Goal: Entertainment & Leisure: Consume media (video, audio)

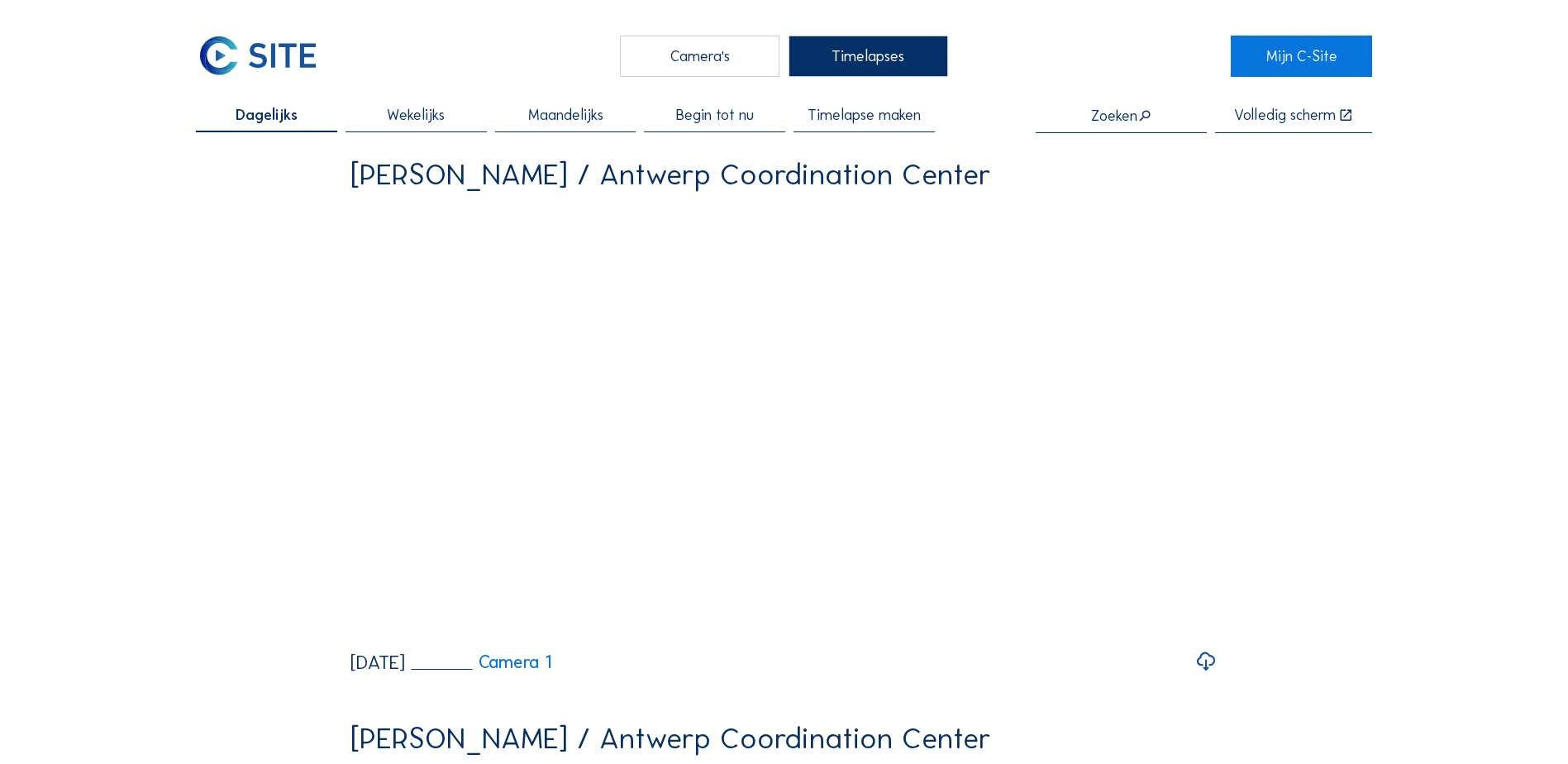
click at [698, 62] on div "Camera's" at bounding box center [699, 56] width 159 height 42
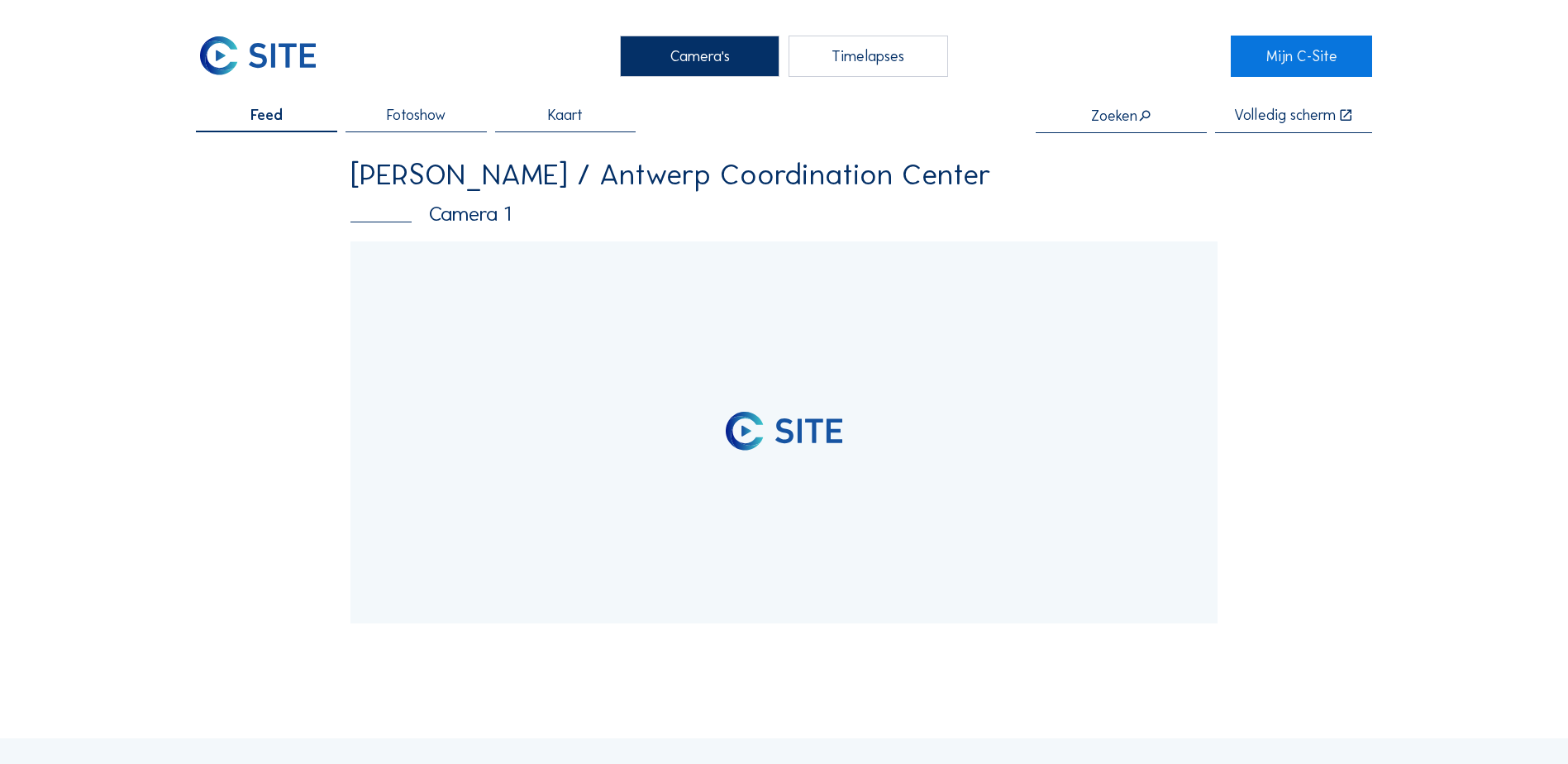
click at [443, 123] on span "Fotoshow" at bounding box center [415, 114] width 59 height 14
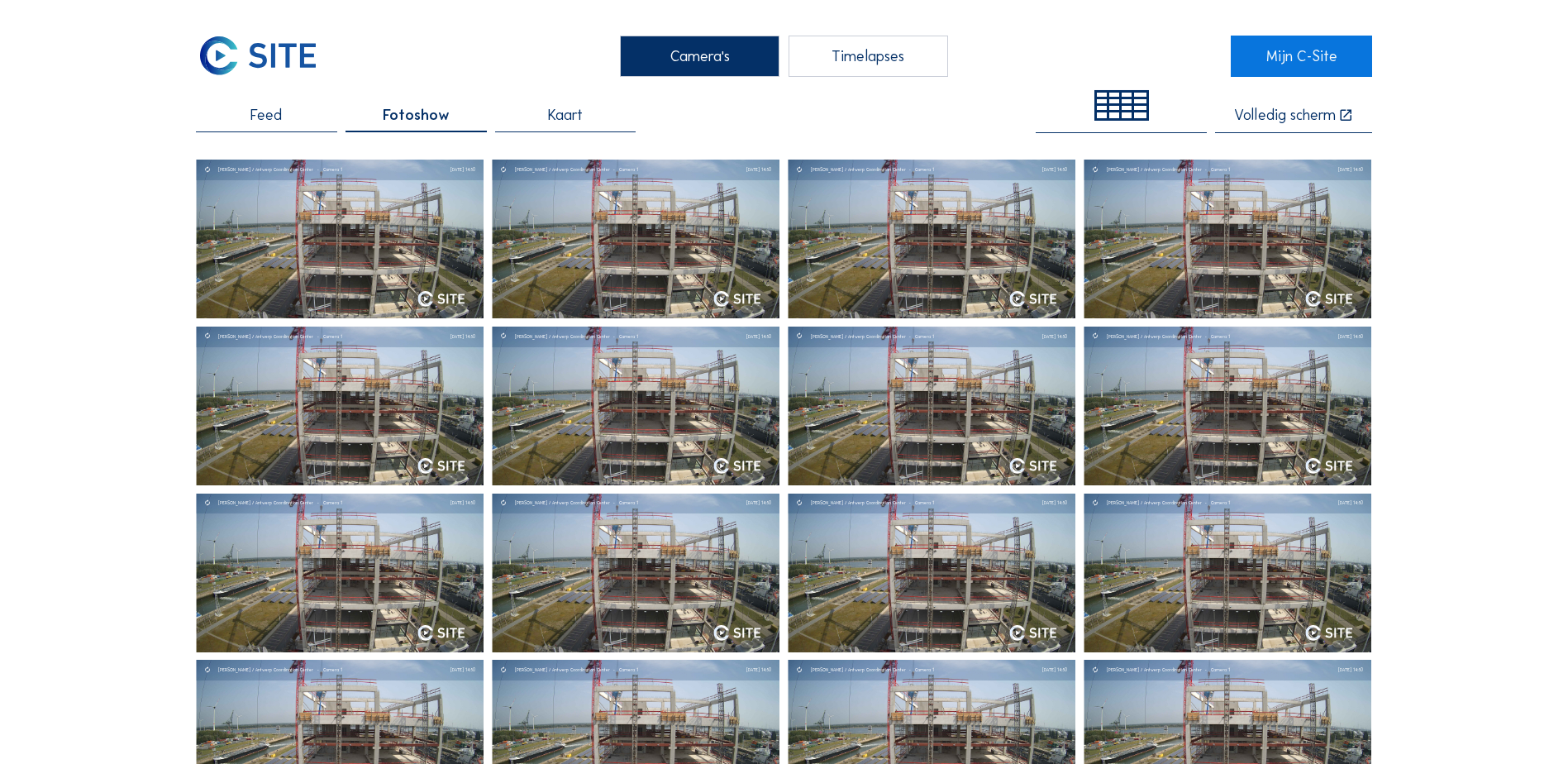
click at [1139, 110] on div at bounding box center [1140, 109] width 13 height 7
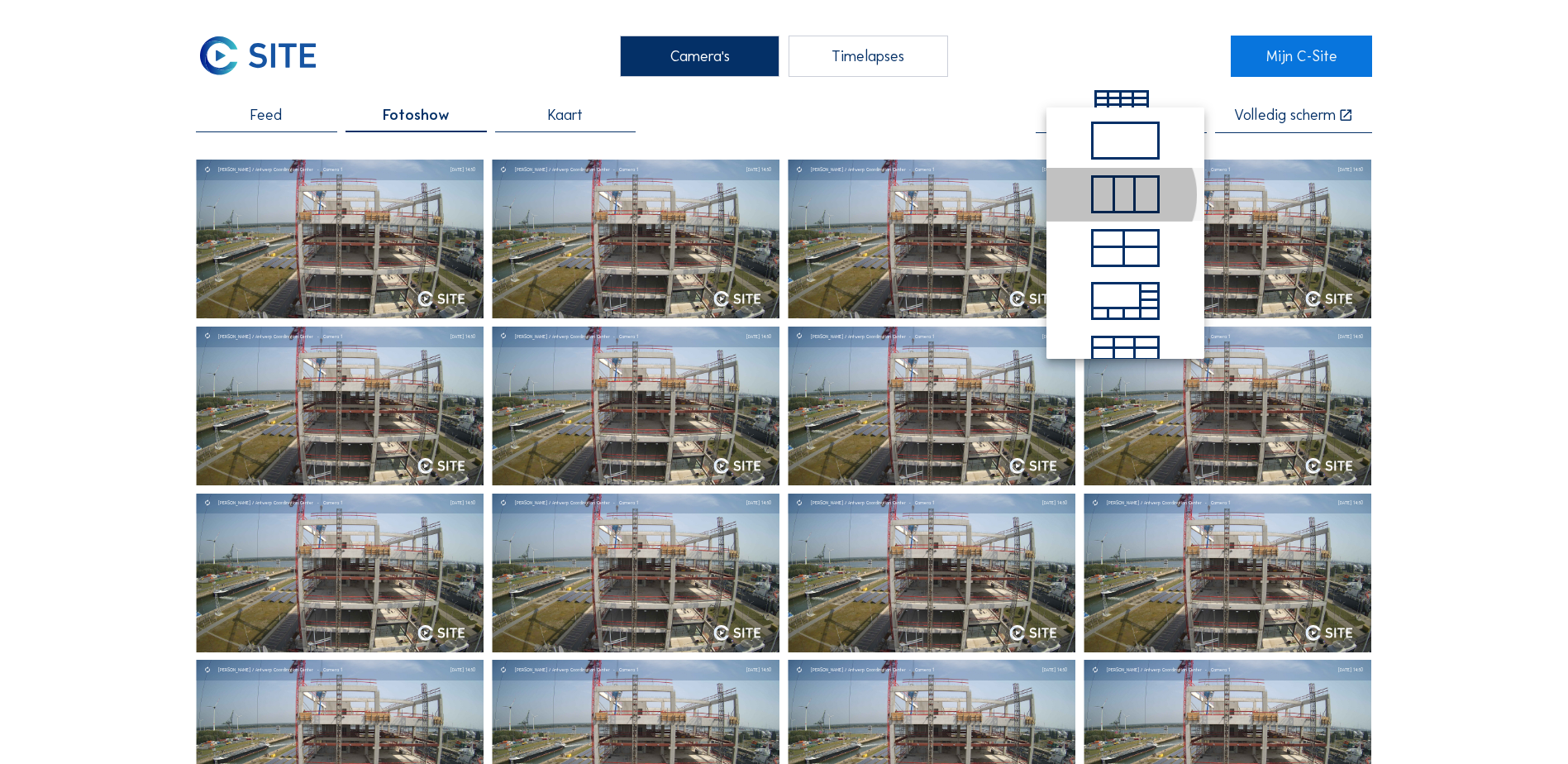
click at [1136, 203] on div at bounding box center [1146, 194] width 20 height 33
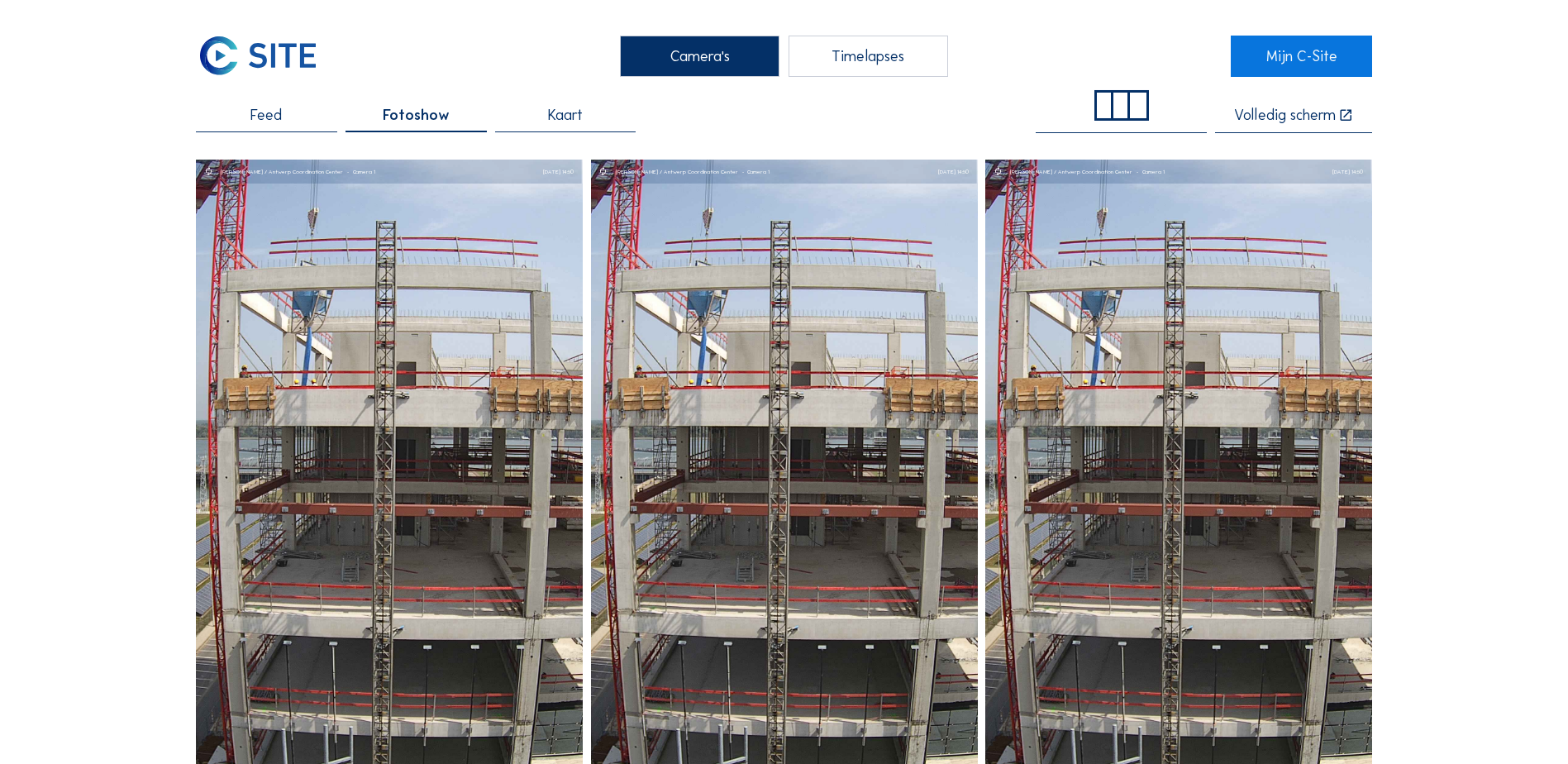
click at [1142, 112] on div at bounding box center [1138, 105] width 16 height 26
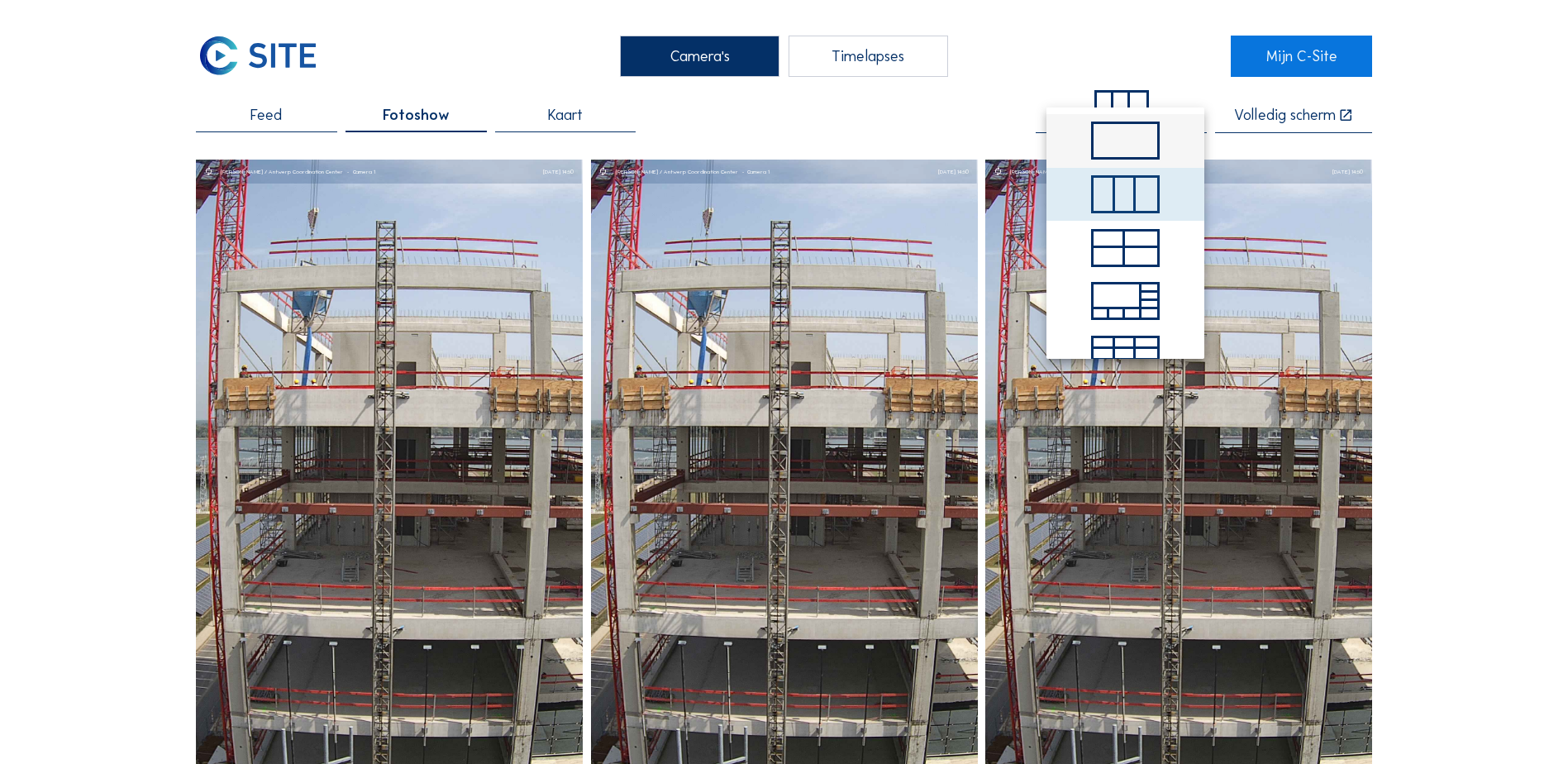
click at [1145, 160] on div at bounding box center [1126, 141] width 131 height 54
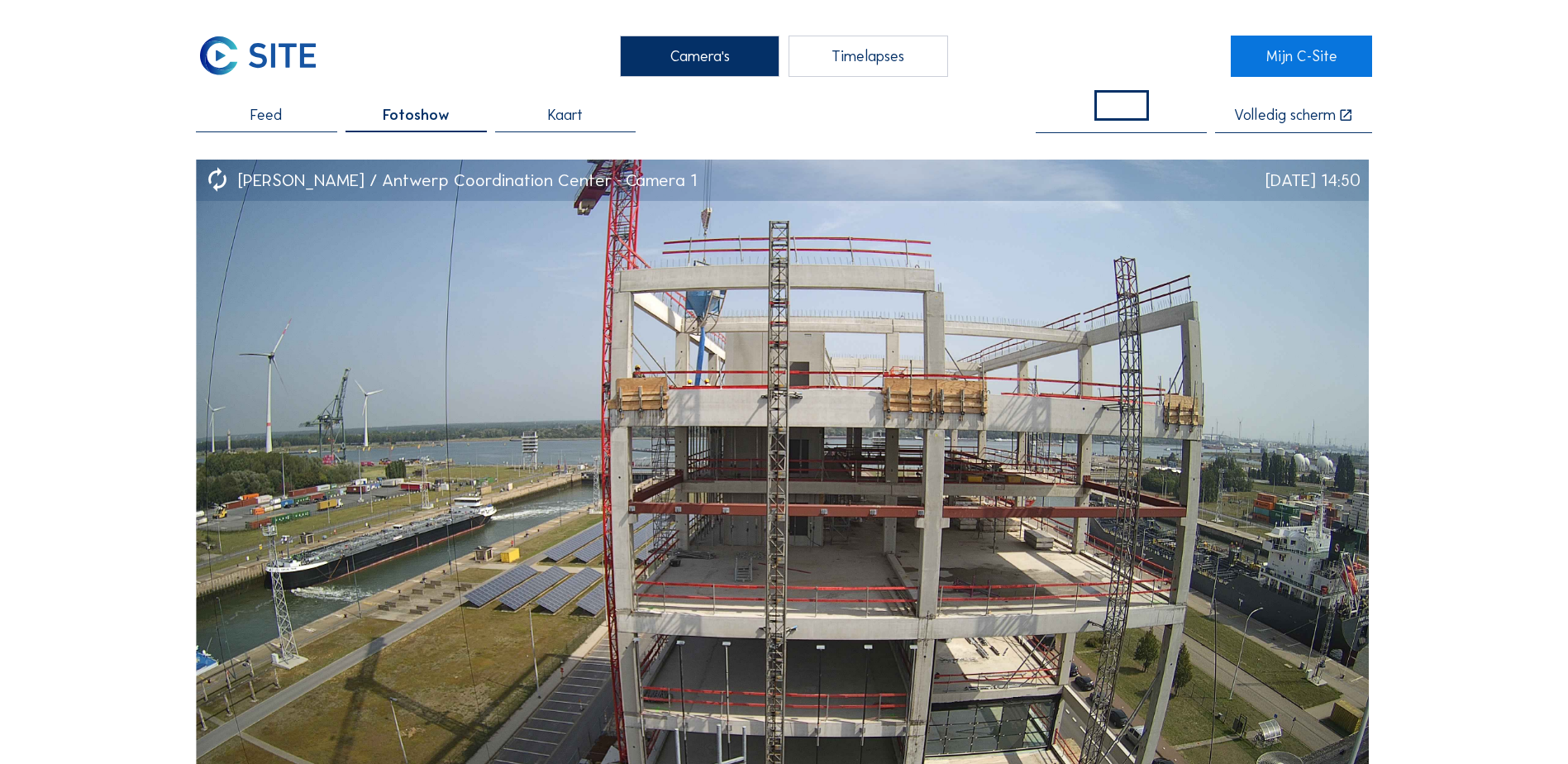
click at [255, 117] on span "Feed" at bounding box center [266, 114] width 32 height 14
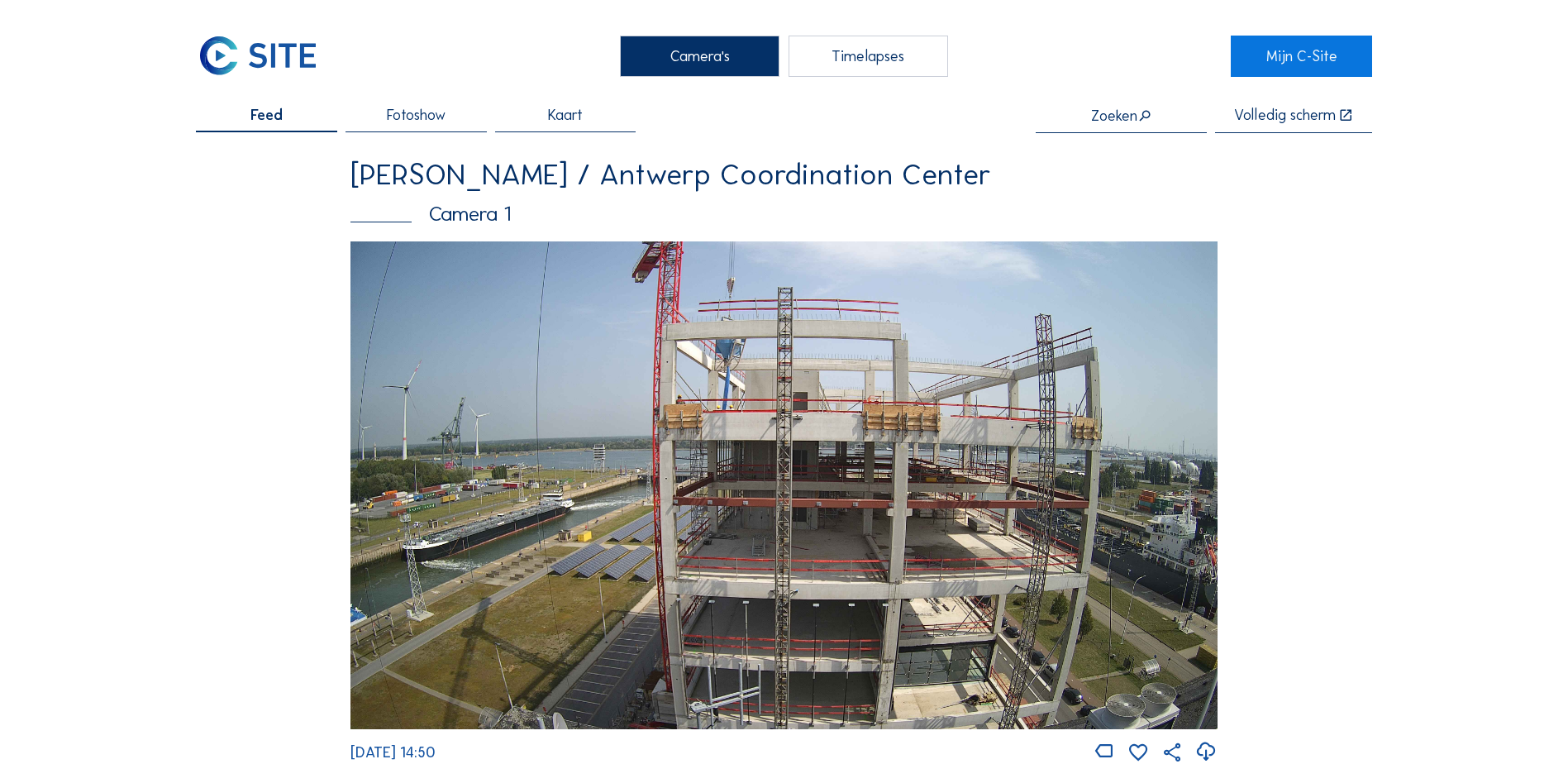
click at [427, 116] on span "Fotoshow" at bounding box center [415, 114] width 59 height 14
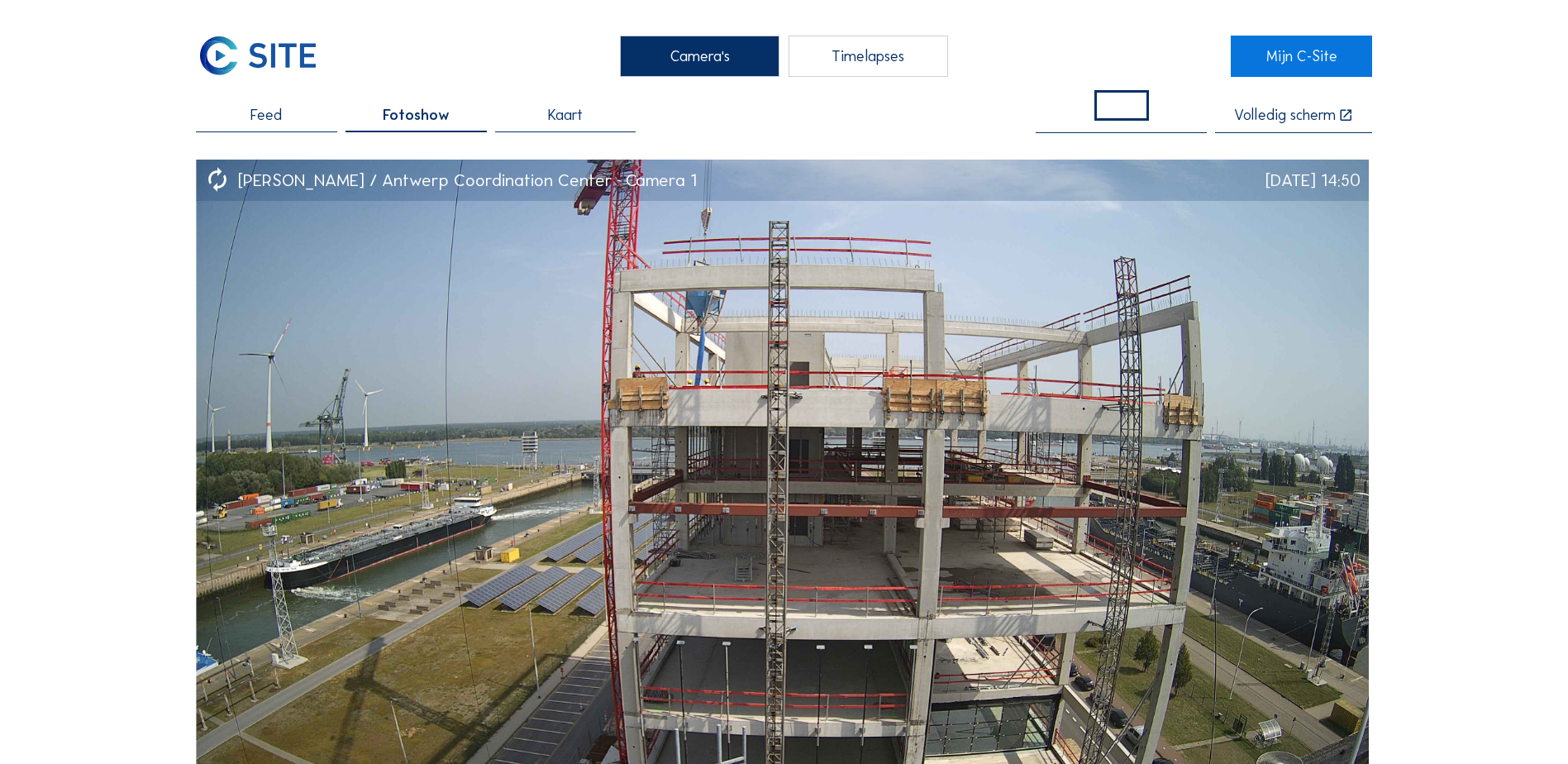
click at [1133, 112] on span at bounding box center [1122, 105] width 54 height 31
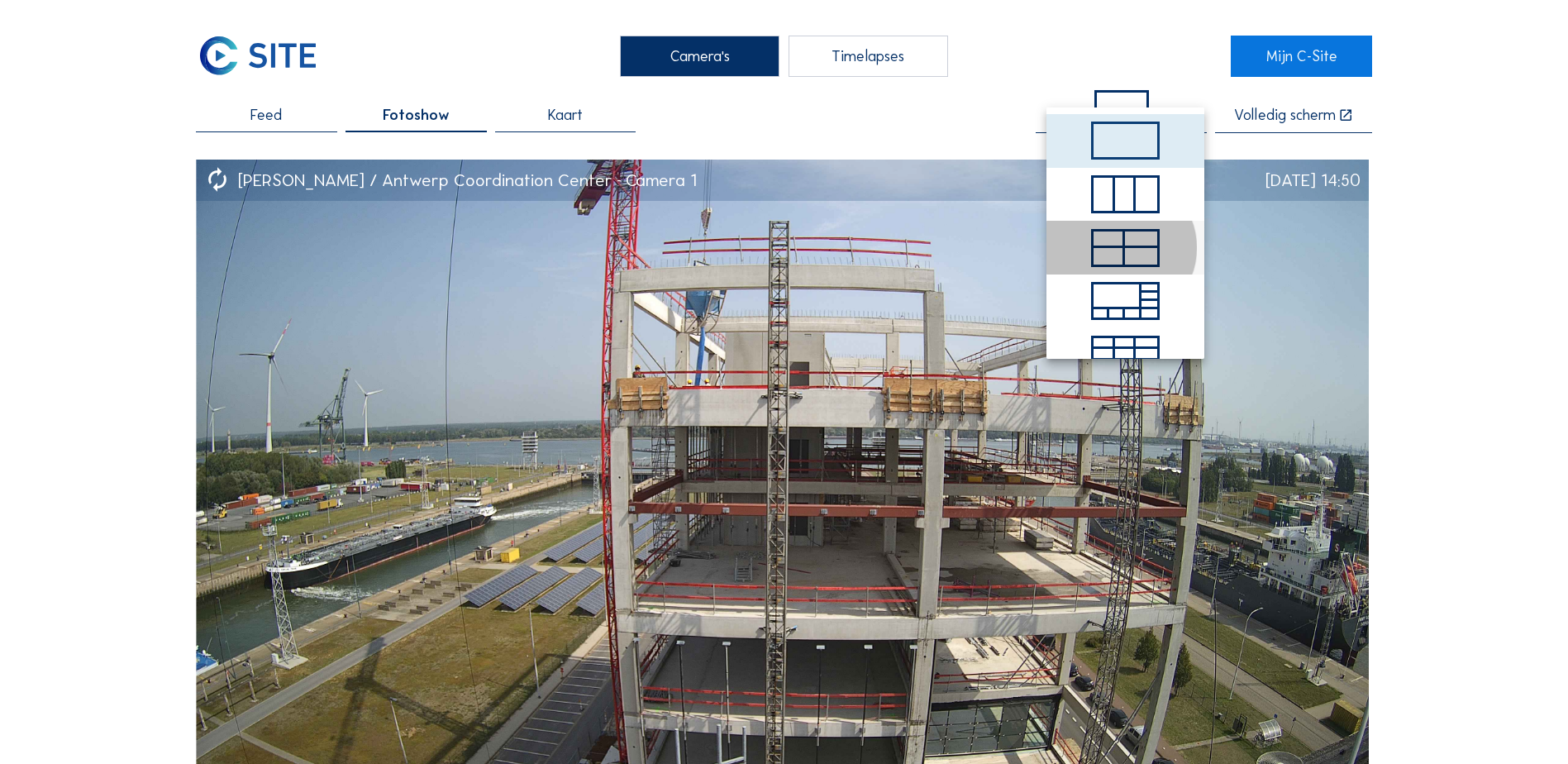
click at [1127, 249] on div at bounding box center [1140, 256] width 32 height 16
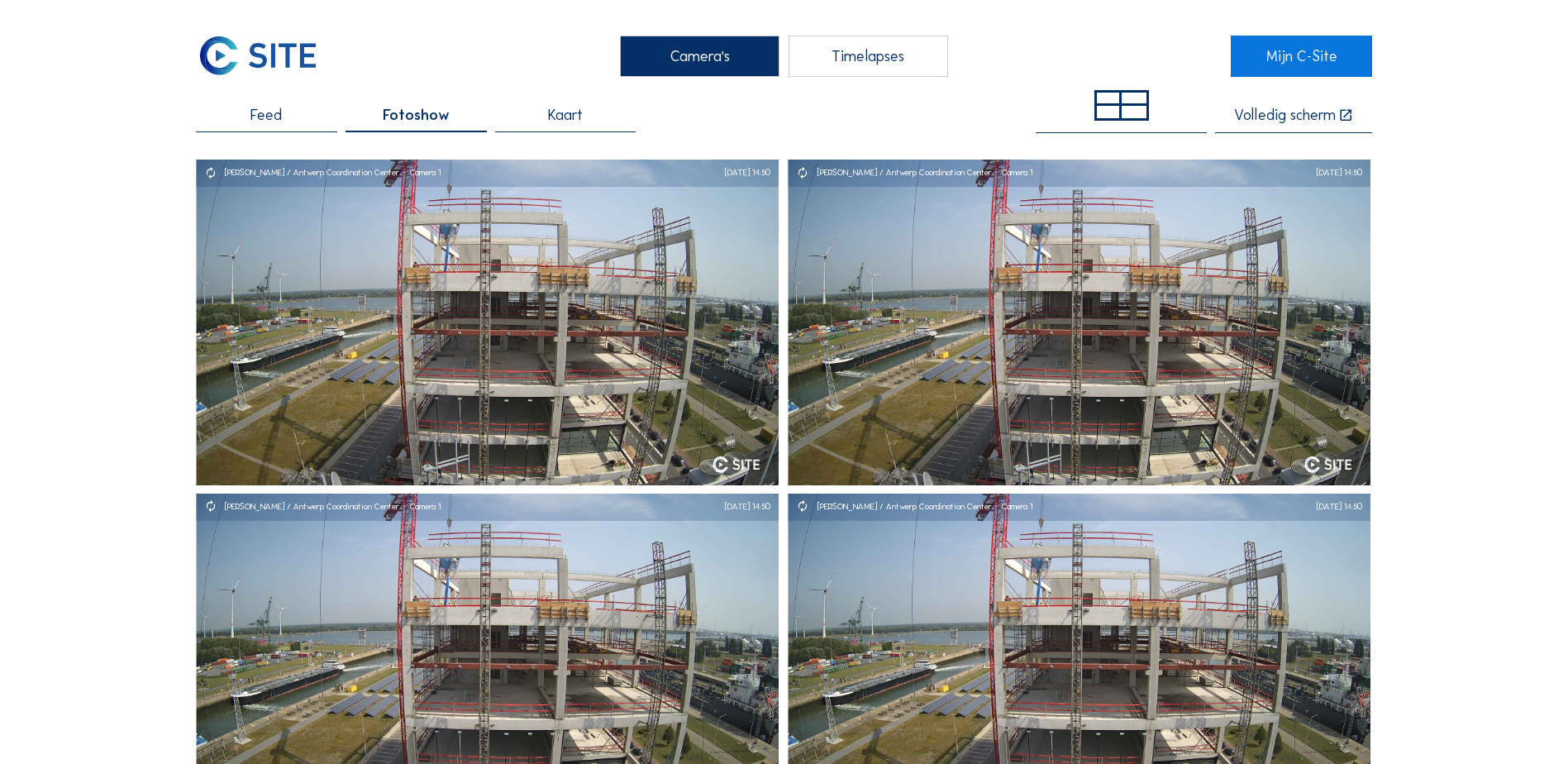
click at [863, 56] on div "Timelapses" at bounding box center [868, 56] width 159 height 42
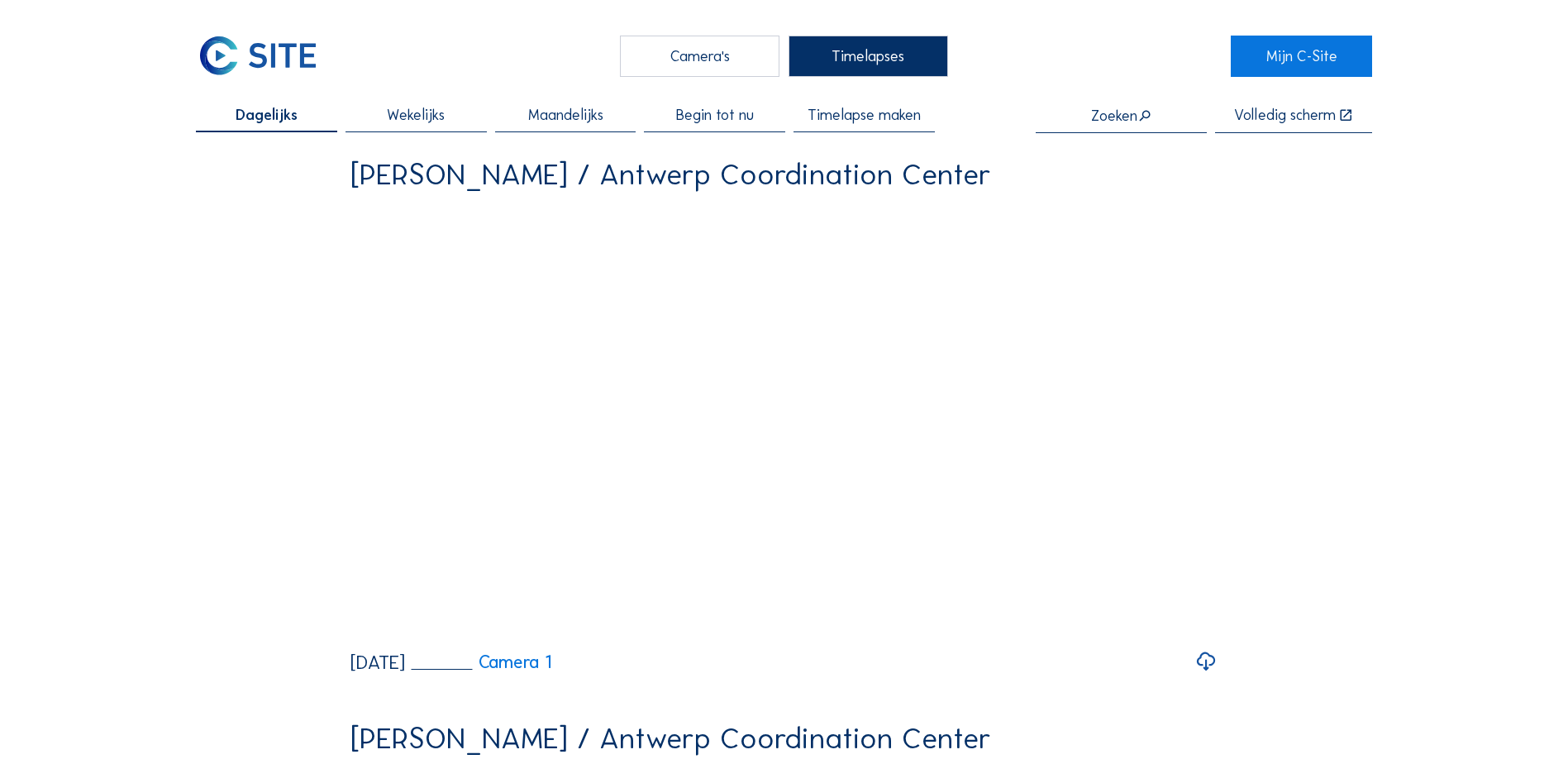
click at [442, 121] on span "Wekelijks" at bounding box center [415, 114] width 58 height 14
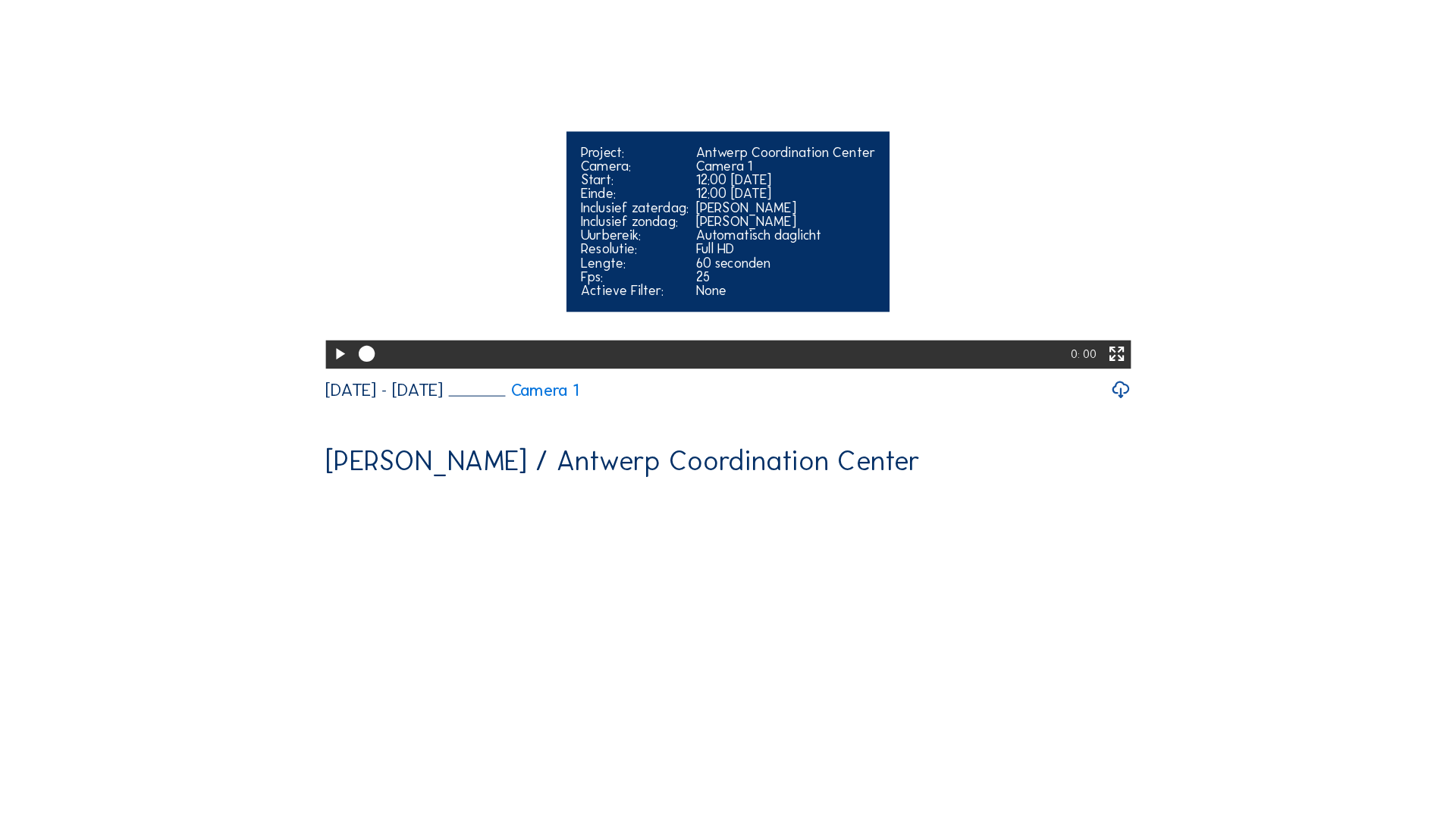
scroll to position [1980, 0]
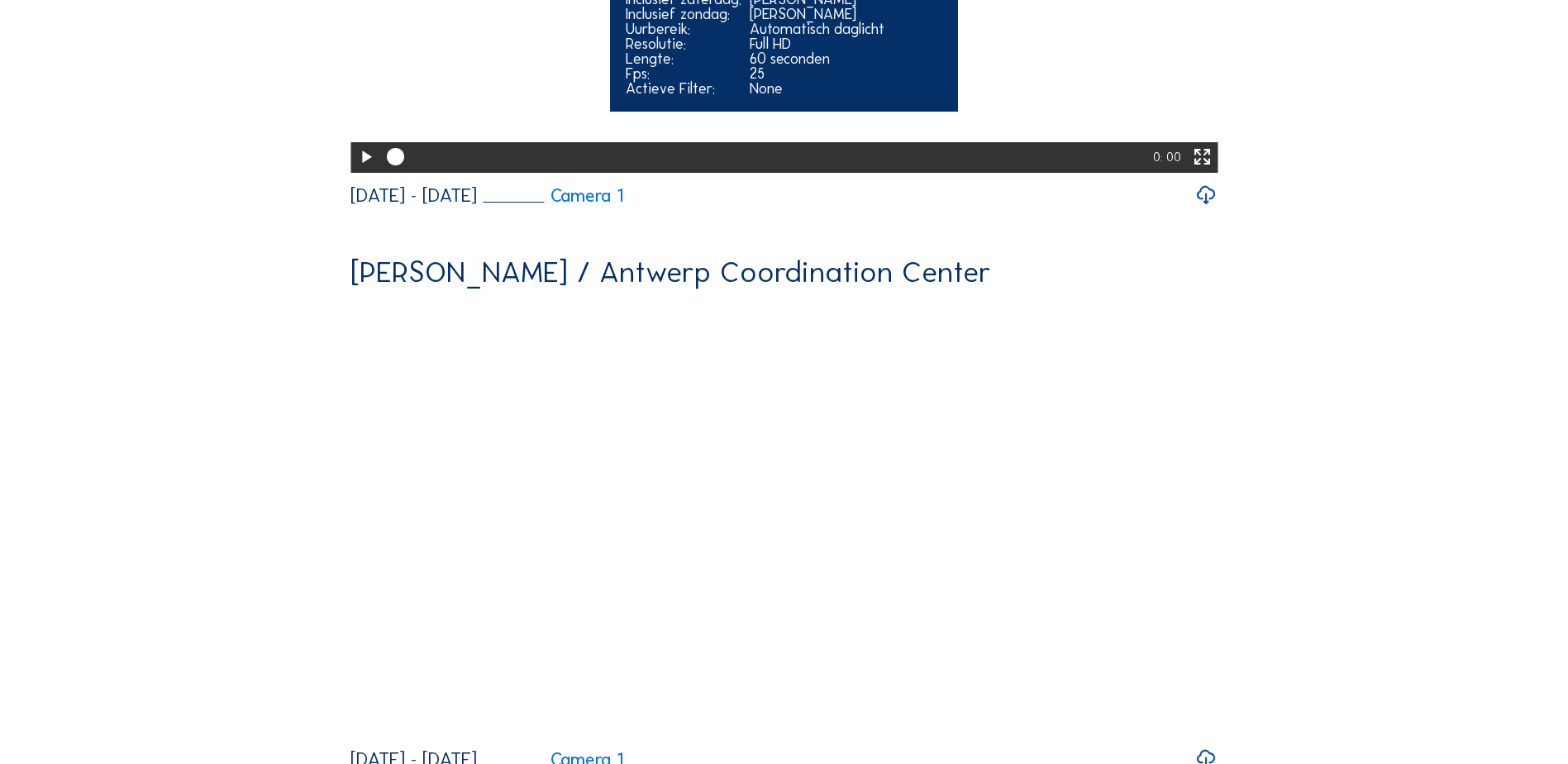
click at [1195, 170] on icon at bounding box center [1202, 157] width 20 height 26
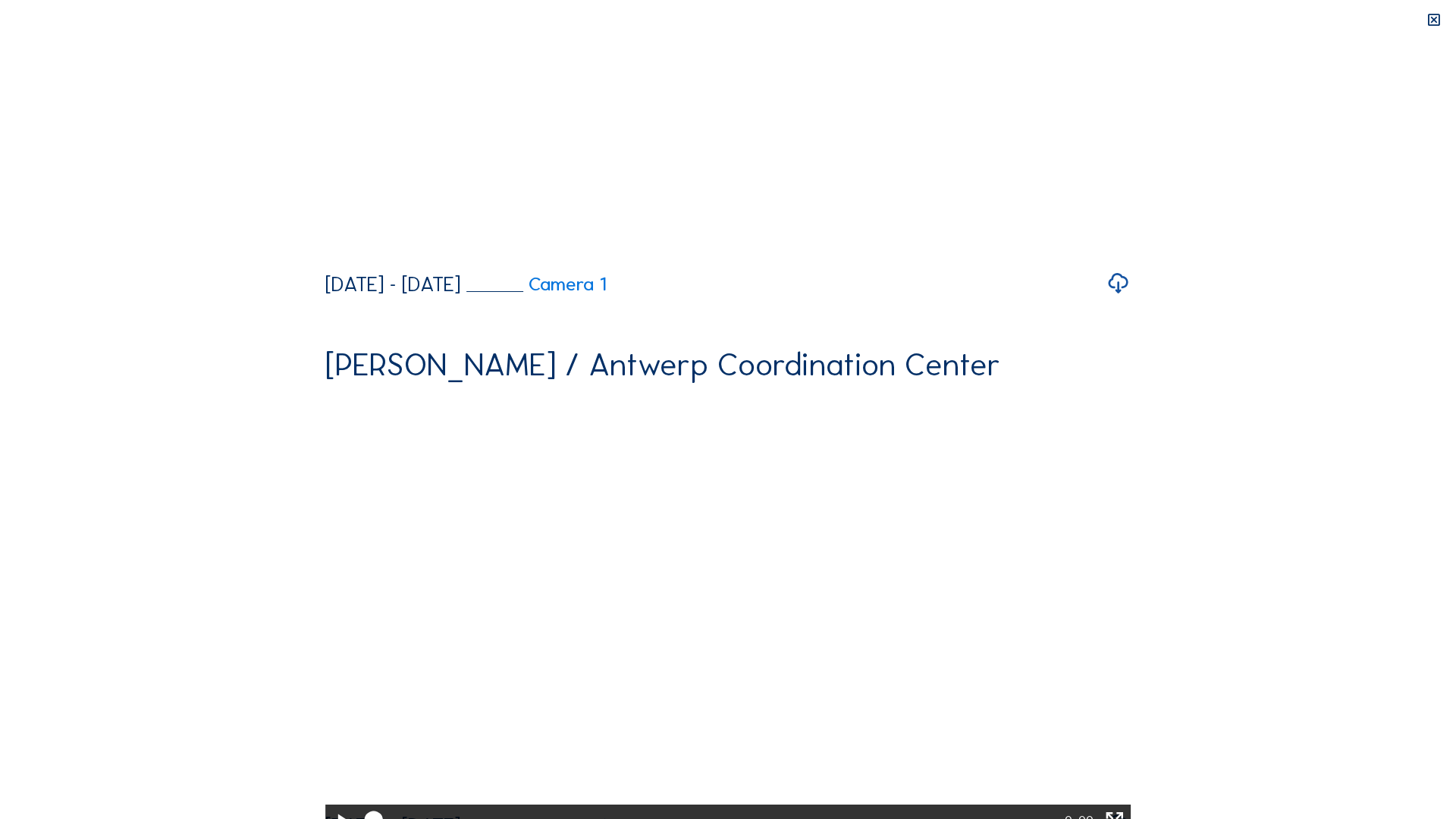
click at [331, 700] on icon at bounding box center [341, 821] width 22 height 27
drag, startPoint x: 66, startPoint y: 804, endPoint x: 128, endPoint y: 804, distance: 62.0
click at [357, 700] on div at bounding box center [696, 821] width 677 height 33
click at [1125, 700] on icon at bounding box center [1114, 821] width 22 height 27
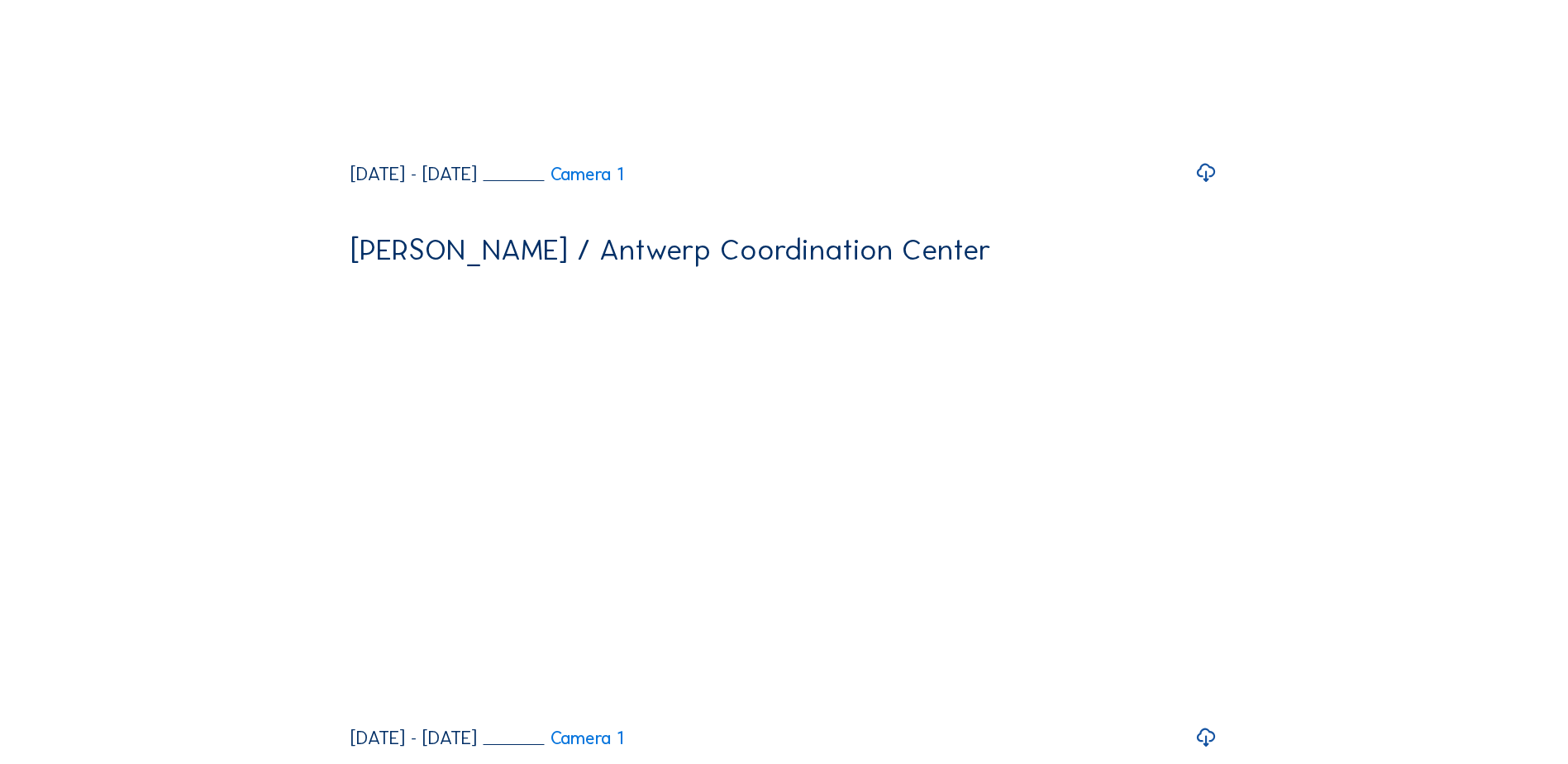
scroll to position [2295, 0]
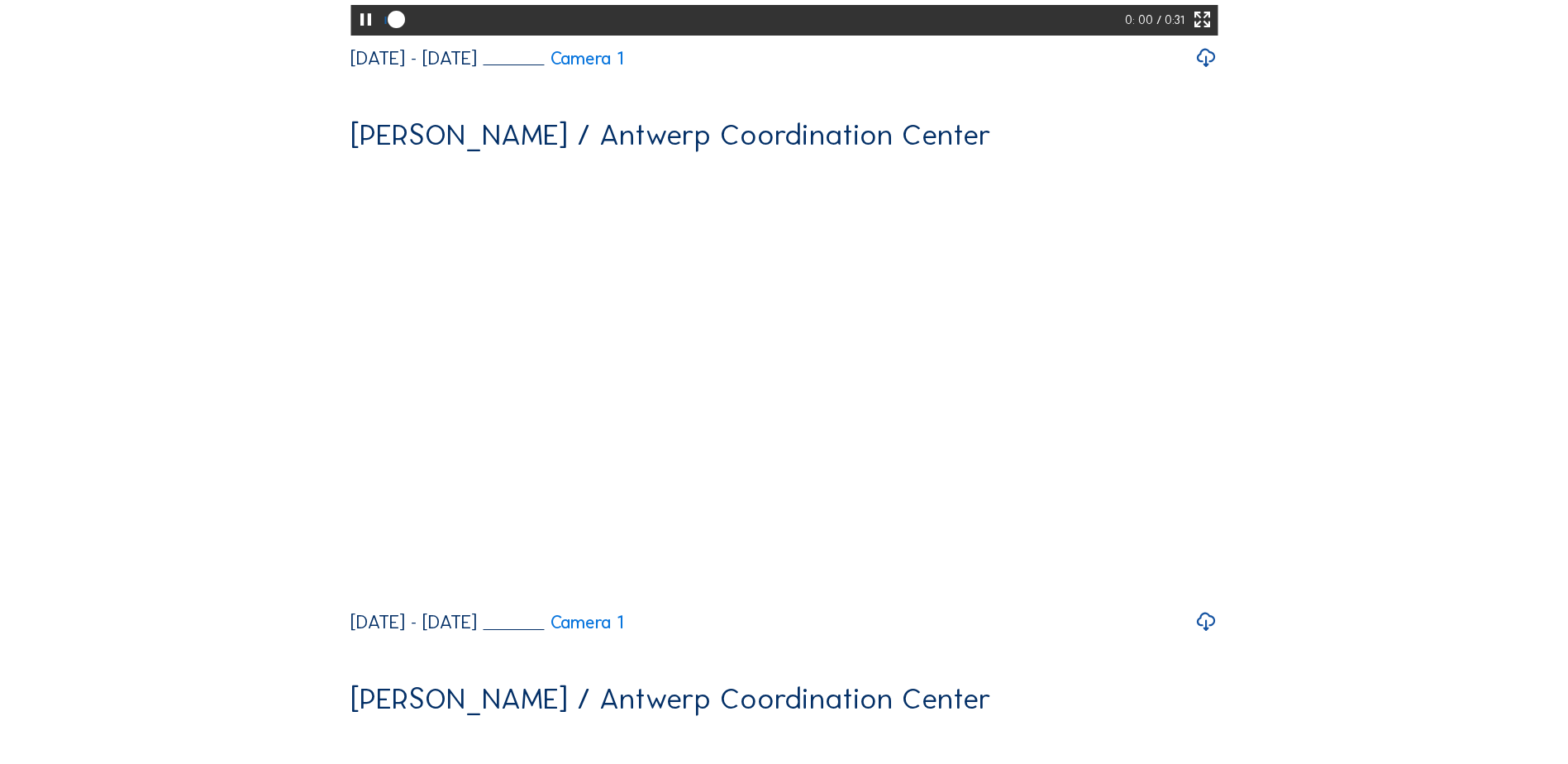
click at [475, 36] on div at bounding box center [753, 20] width 745 height 31
click at [363, 33] on icon at bounding box center [365, 20] width 20 height 26
click at [441, 24] on div at bounding box center [434, 20] width 97 height 8
click at [363, 33] on icon at bounding box center [365, 20] width 20 height 26
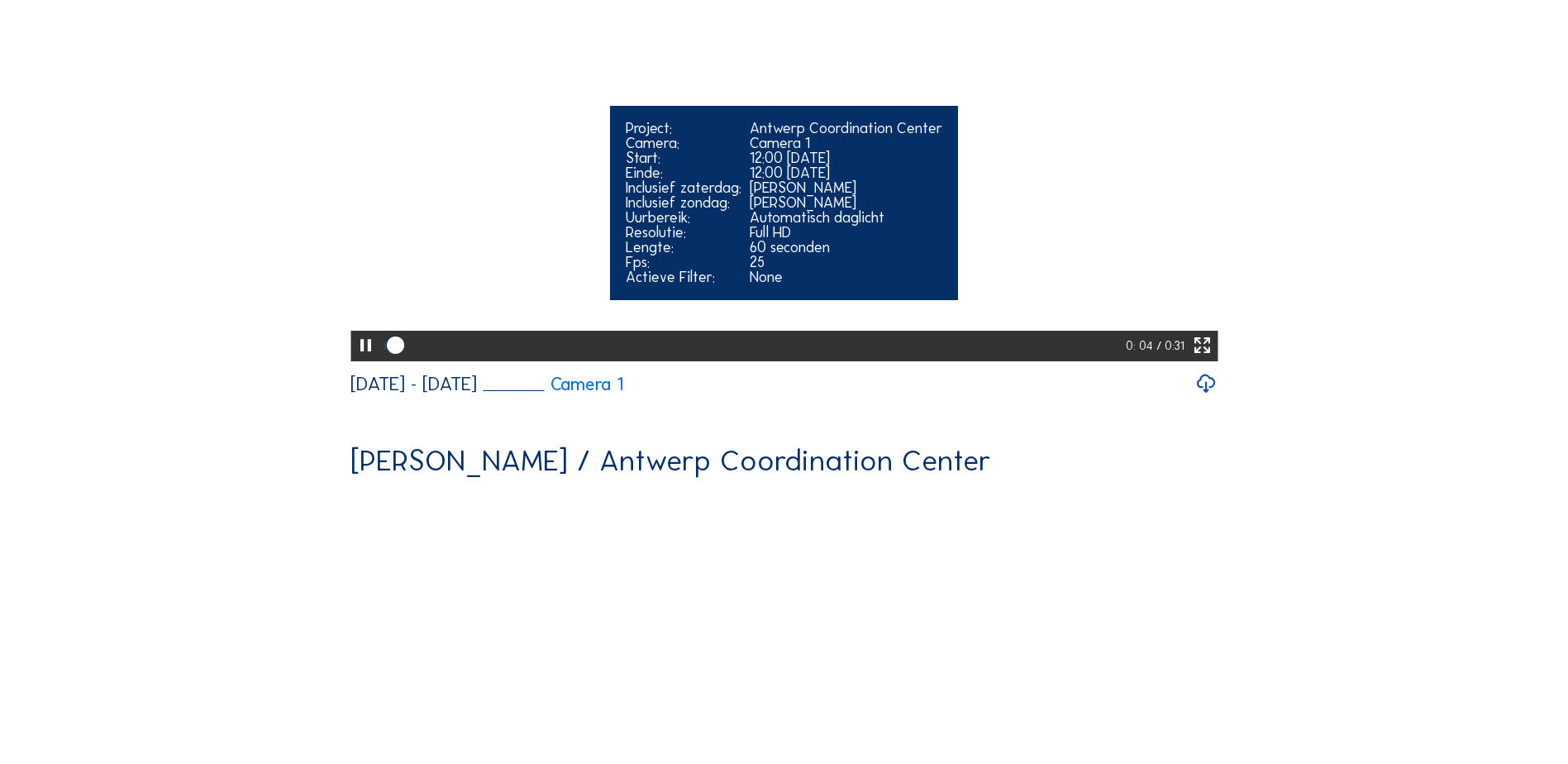
scroll to position [1965, 0]
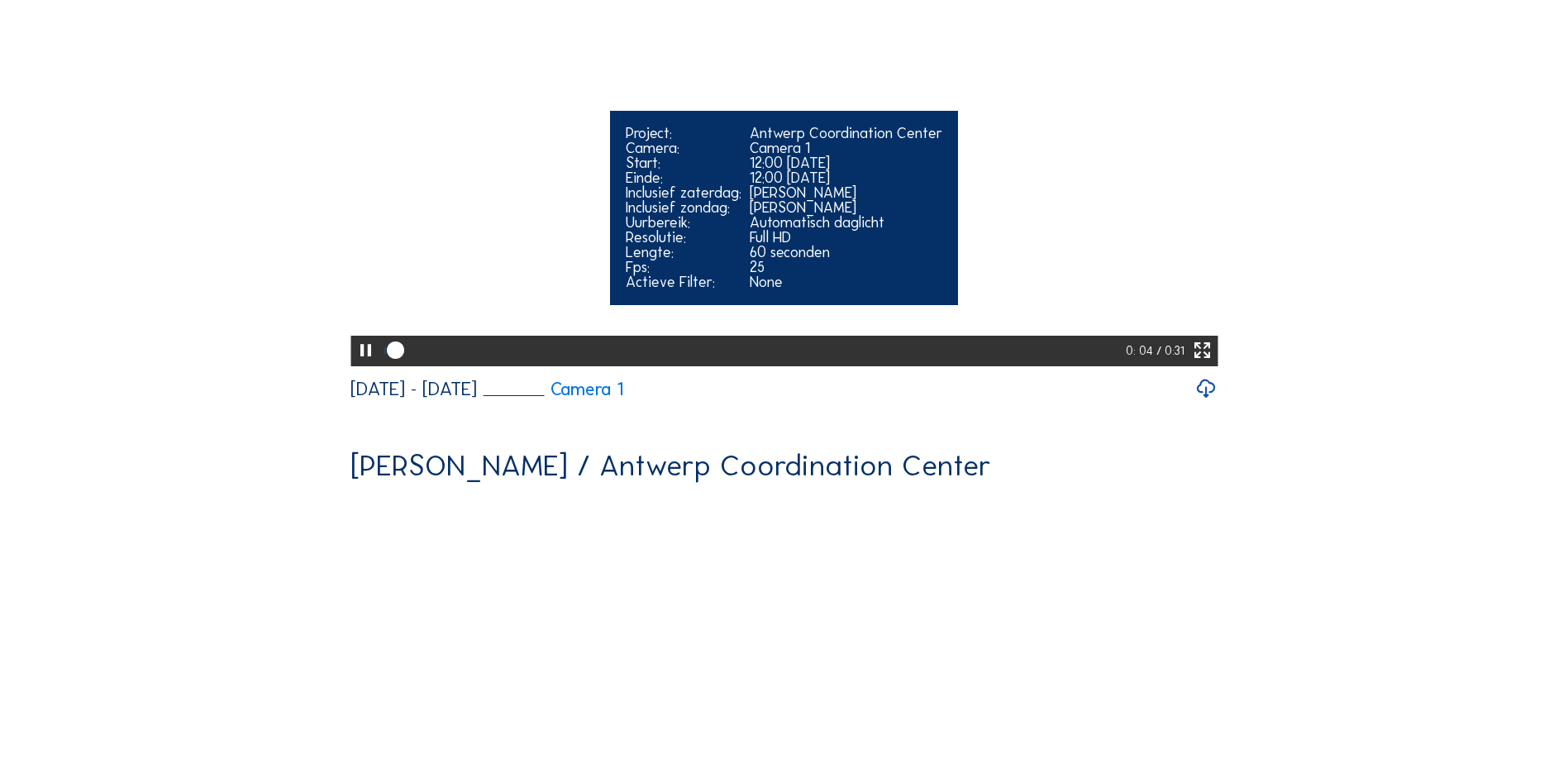
click at [1212, 363] on icon at bounding box center [1202, 351] width 20 height 26
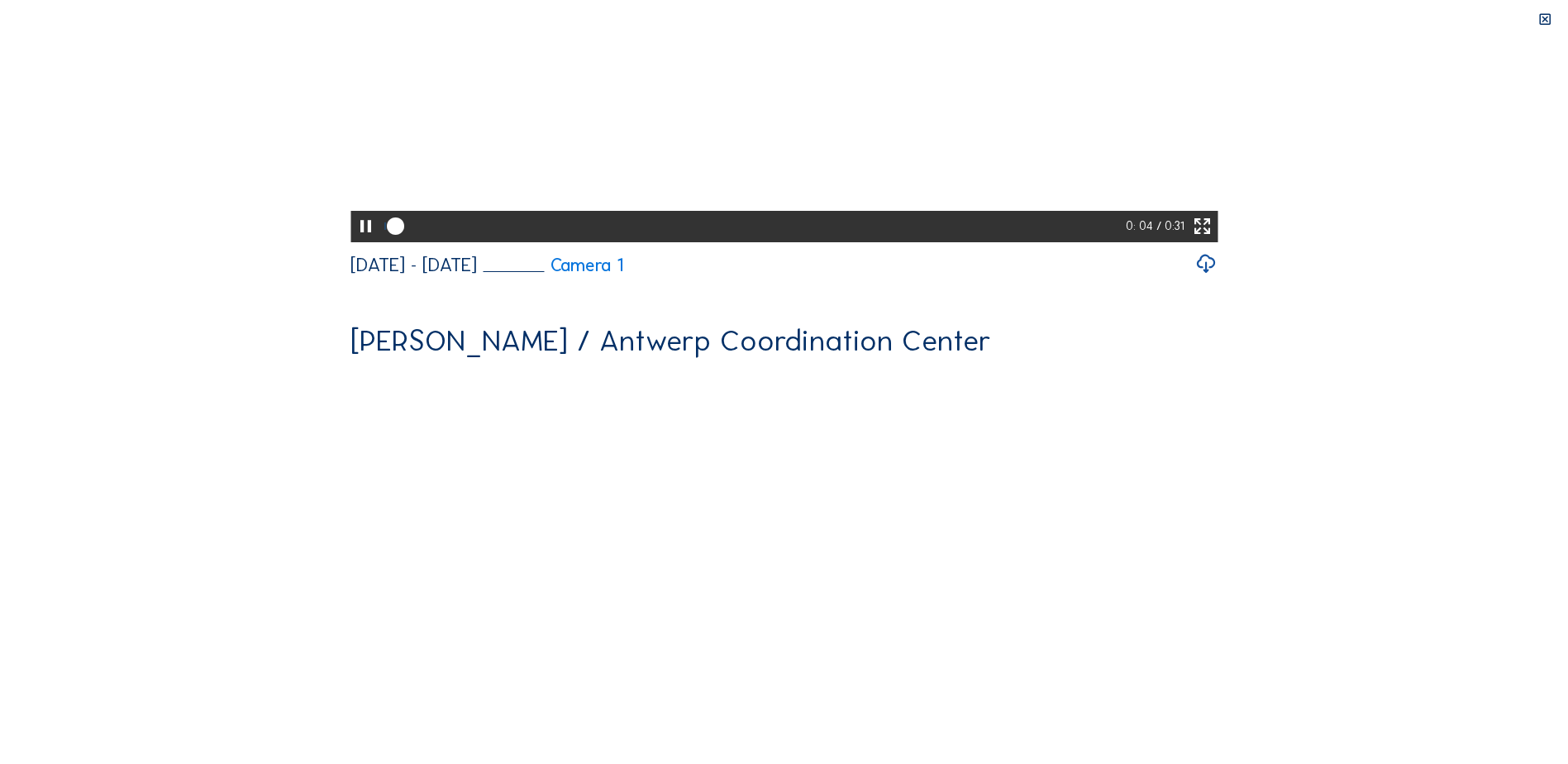
scroll to position [1840, 0]
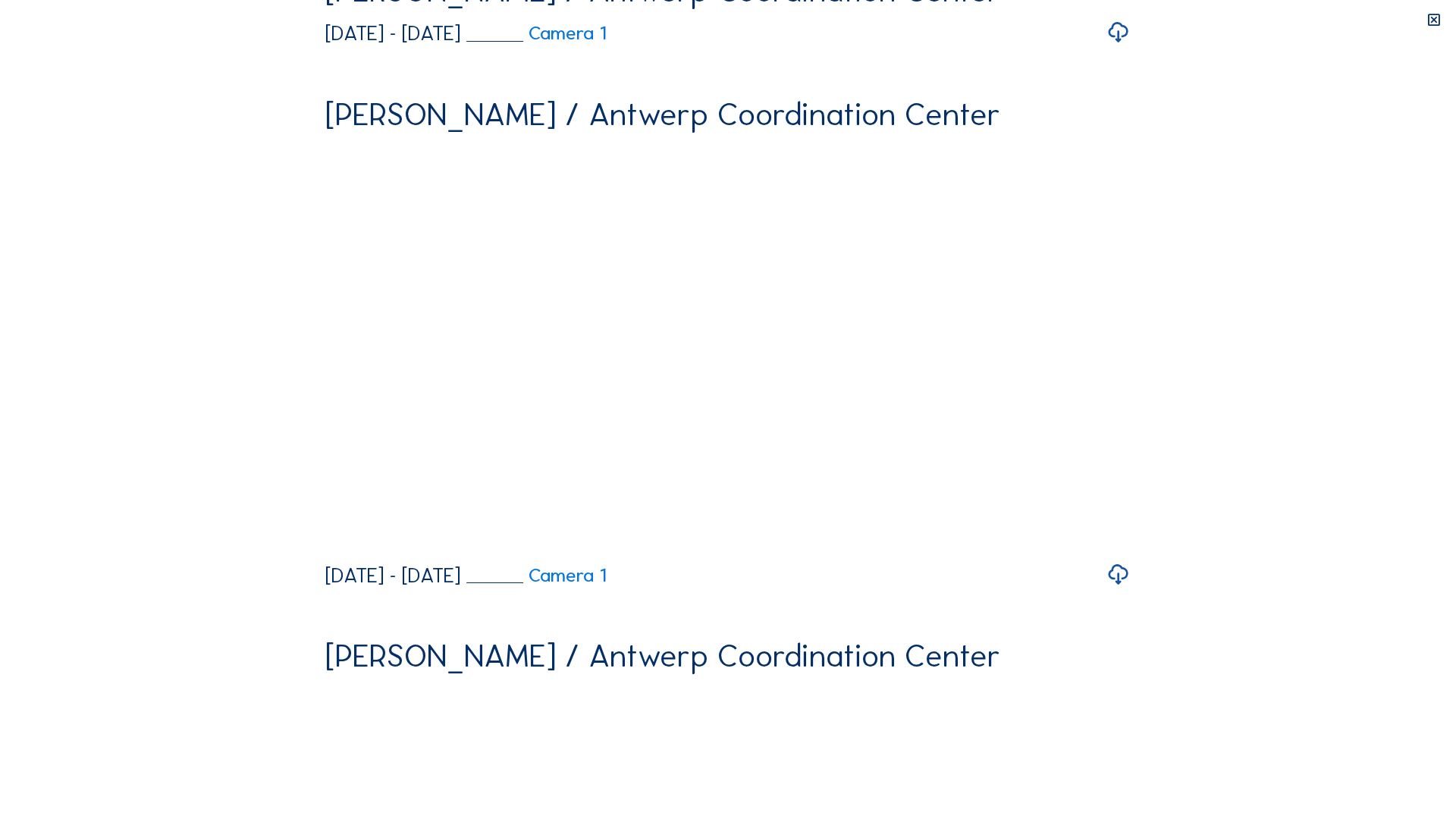
drag, startPoint x: 304, startPoint y: 796, endPoint x: 313, endPoint y: 782, distance: 16.6
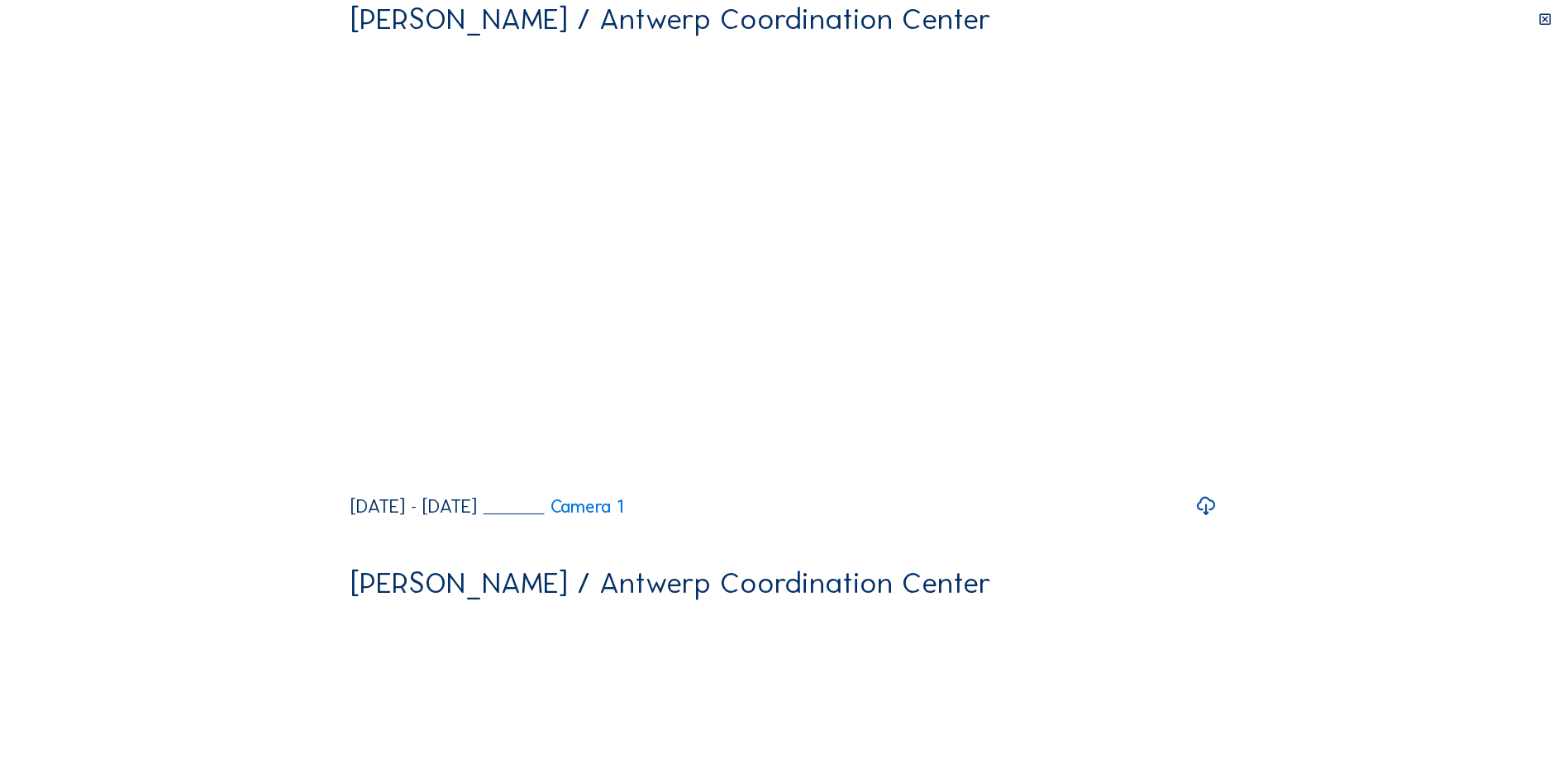
scroll to position [1838, 0]
